Goal: Transaction & Acquisition: Book appointment/travel/reservation

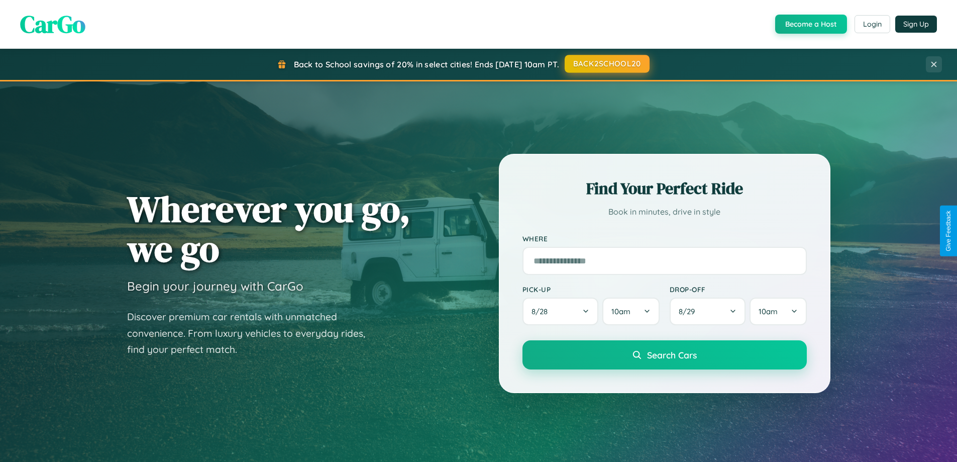
click at [606, 64] on button "BACK2SCHOOL20" at bounding box center [606, 64] width 85 height 18
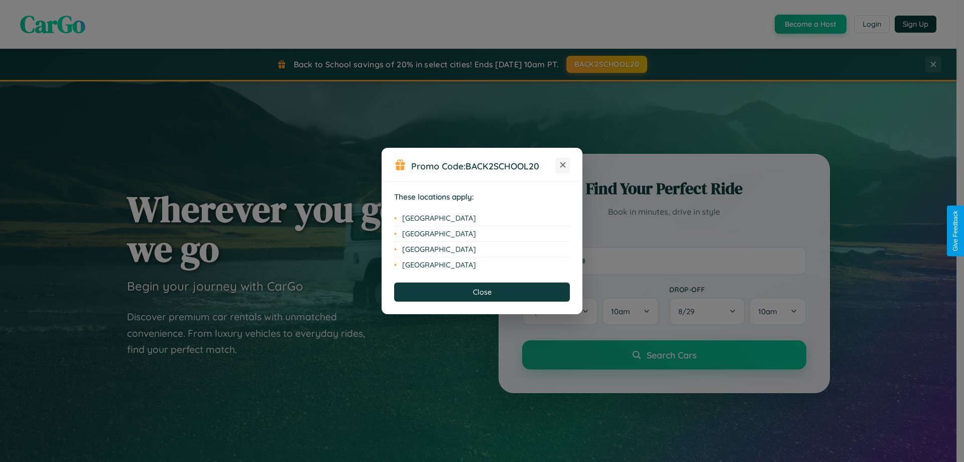
click at [563, 165] on icon at bounding box center [563, 165] width 6 height 6
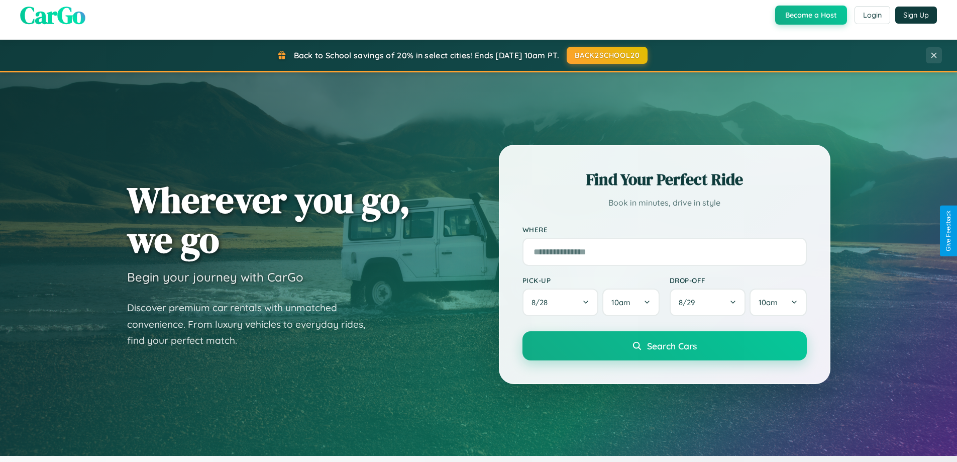
scroll to position [691, 0]
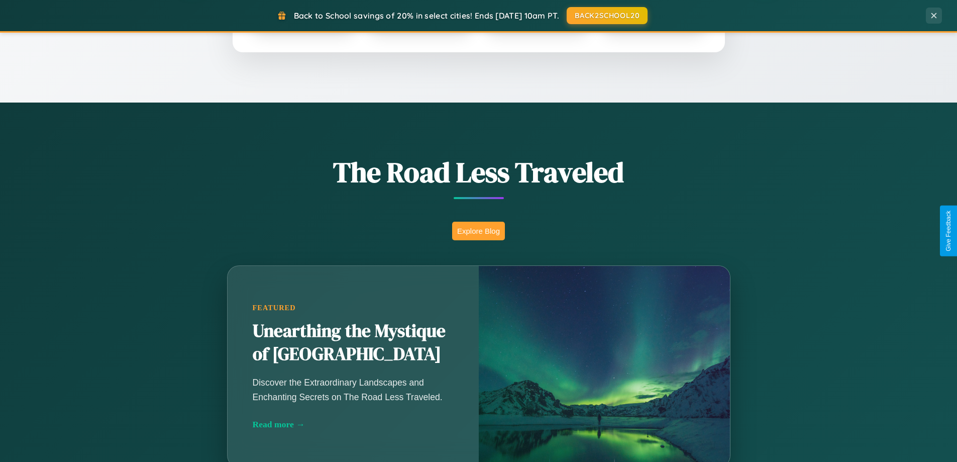
click at [478, 231] on button "Explore Blog" at bounding box center [478, 230] width 53 height 19
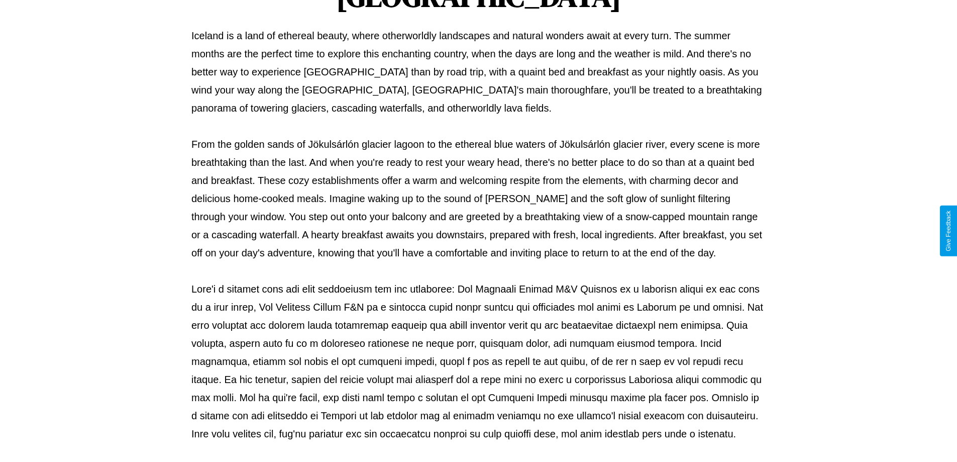
scroll to position [325, 0]
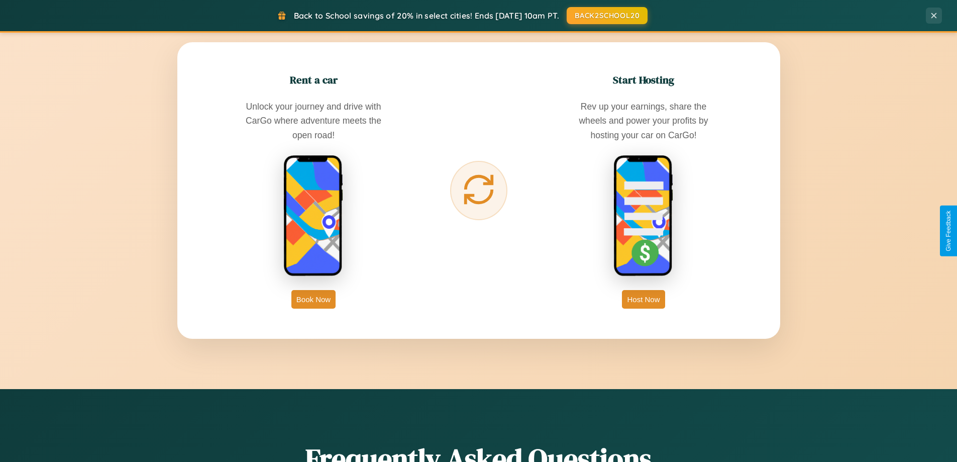
scroll to position [1614, 0]
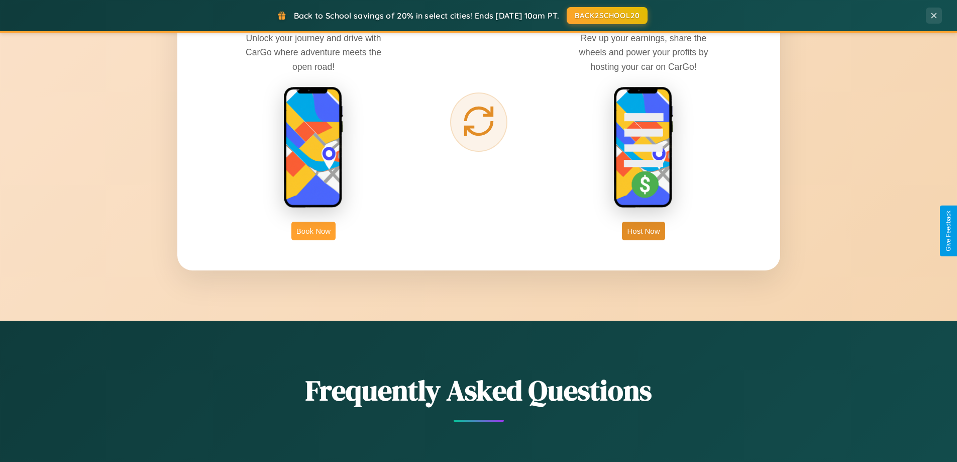
click at [313, 231] on button "Book Now" at bounding box center [313, 230] width 44 height 19
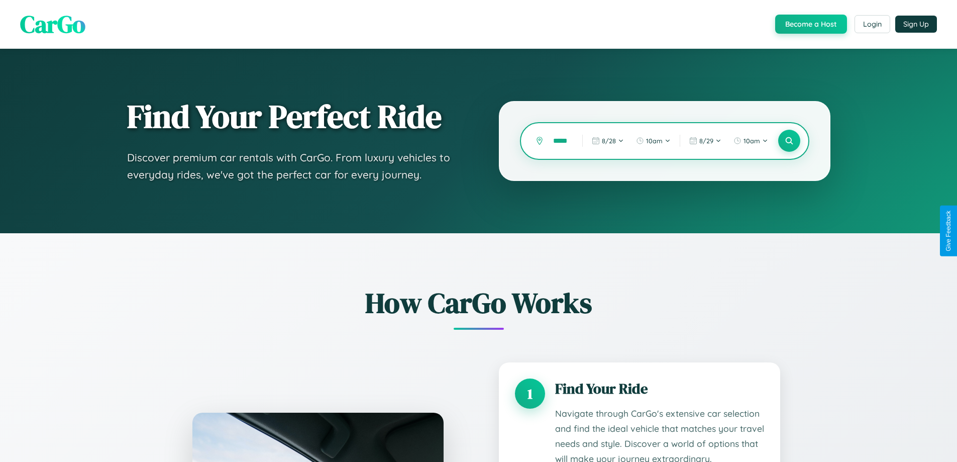
type input "******"
